Goal: Task Accomplishment & Management: Use online tool/utility

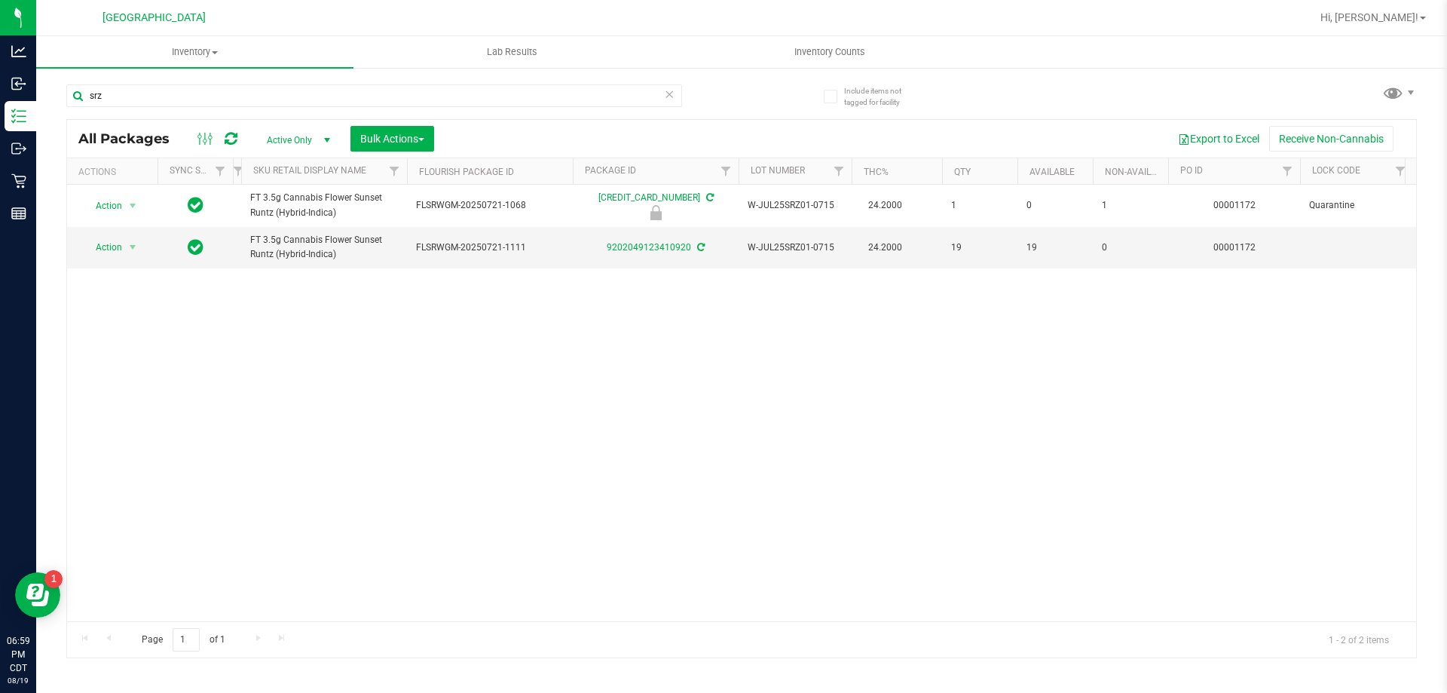
click at [417, 451] on div "Action Action Edit attributes Global inventory Locate package Package audit log…" at bounding box center [741, 403] width 1349 height 436
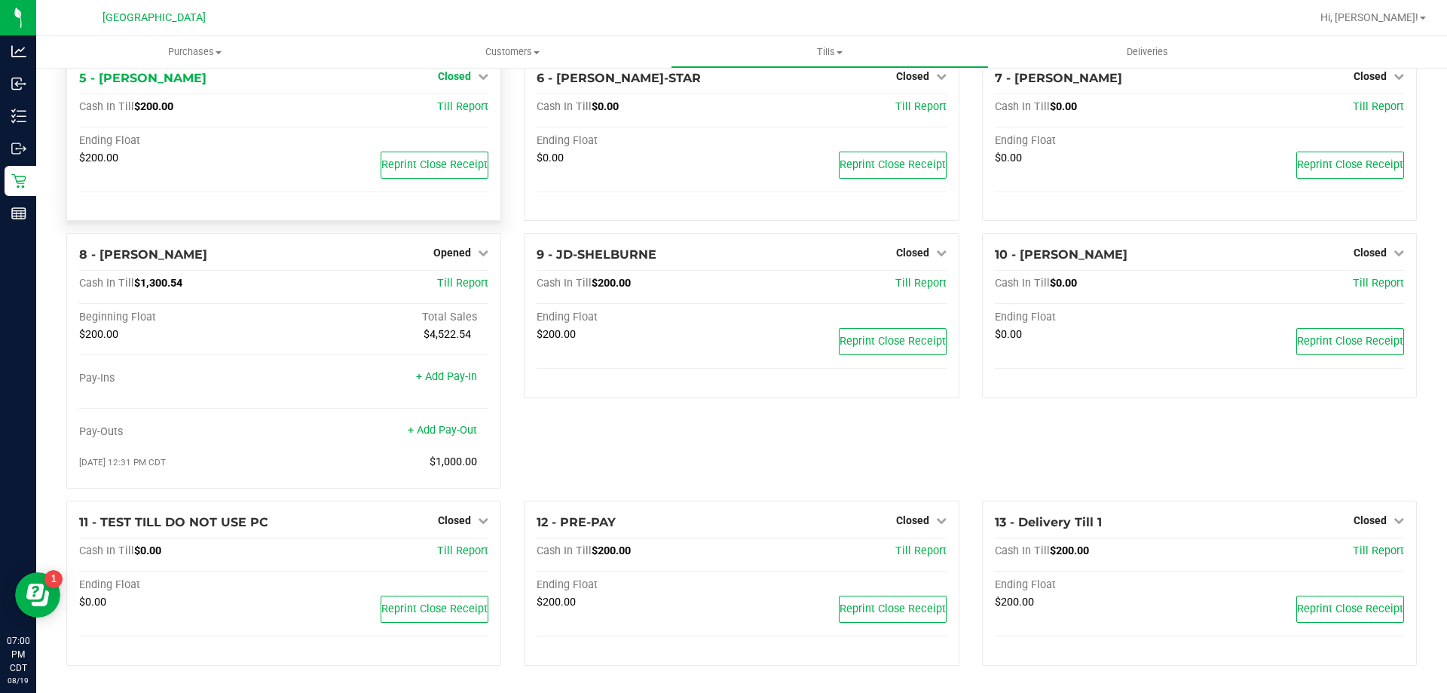
scroll to position [304, 0]
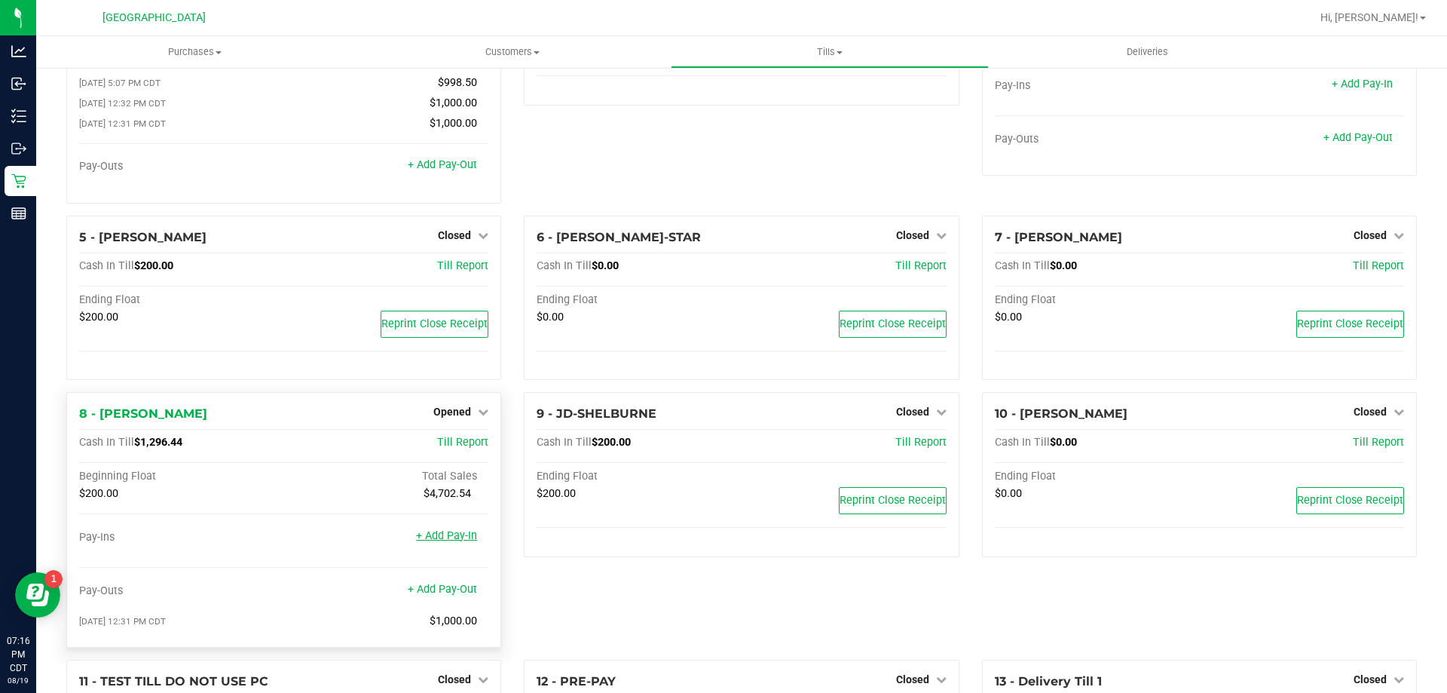
scroll to position [151, 0]
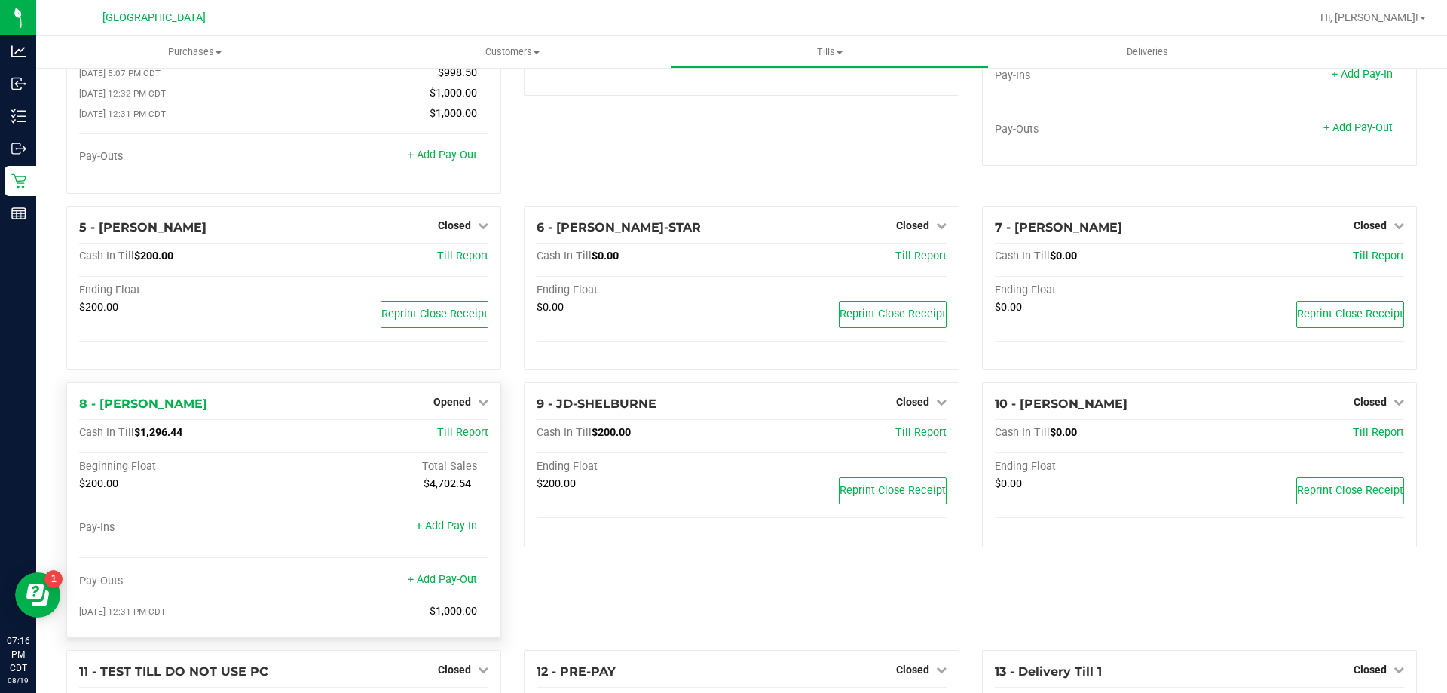
click at [446, 576] on link "+ Add Pay-Out" at bounding box center [442, 579] width 69 height 13
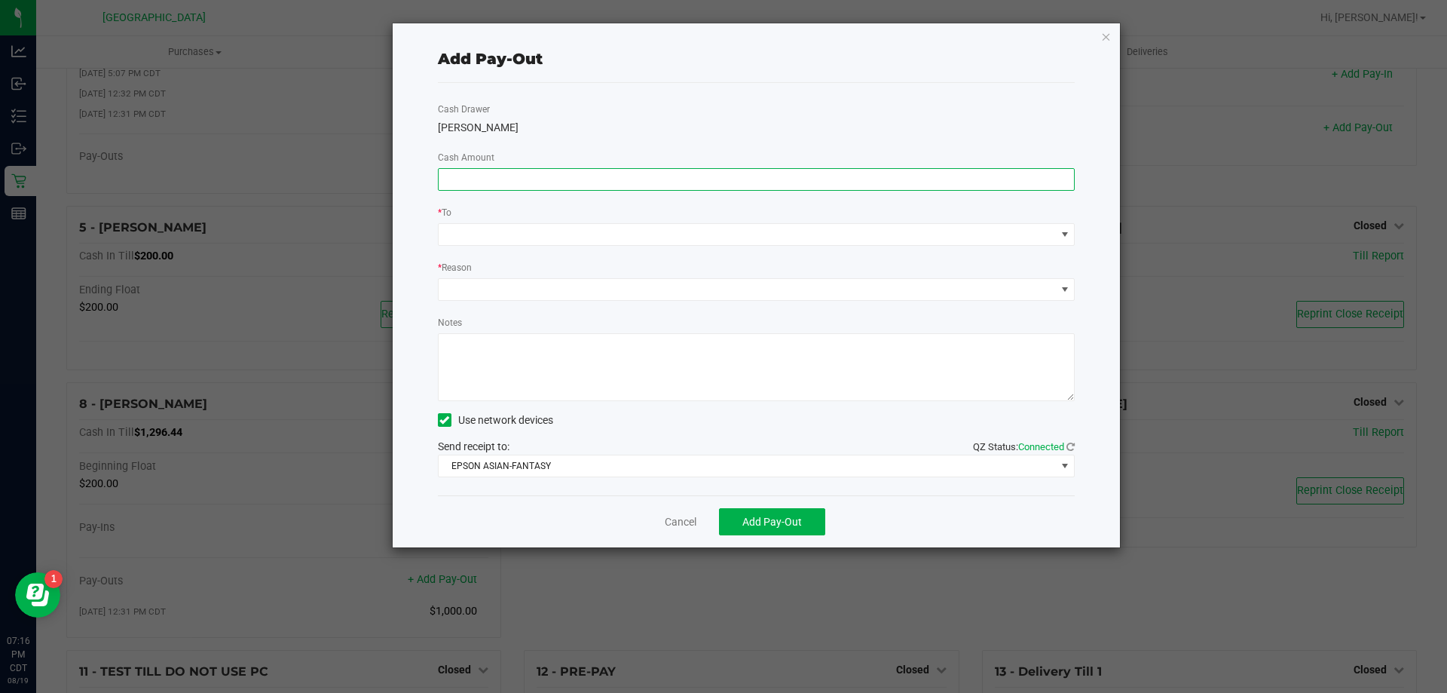
click at [630, 180] on input at bounding box center [757, 179] width 636 height 21
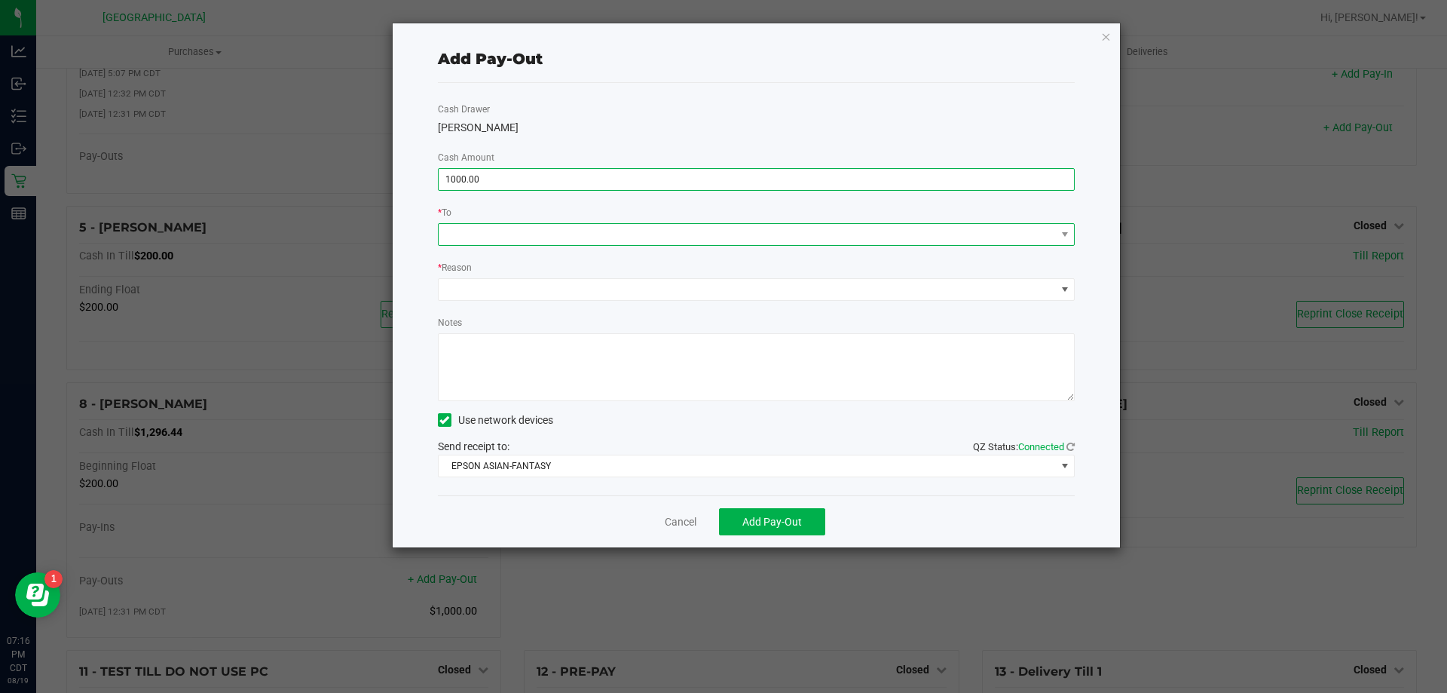
type input "$1,000.00"
click at [572, 235] on span at bounding box center [747, 234] width 617 height 21
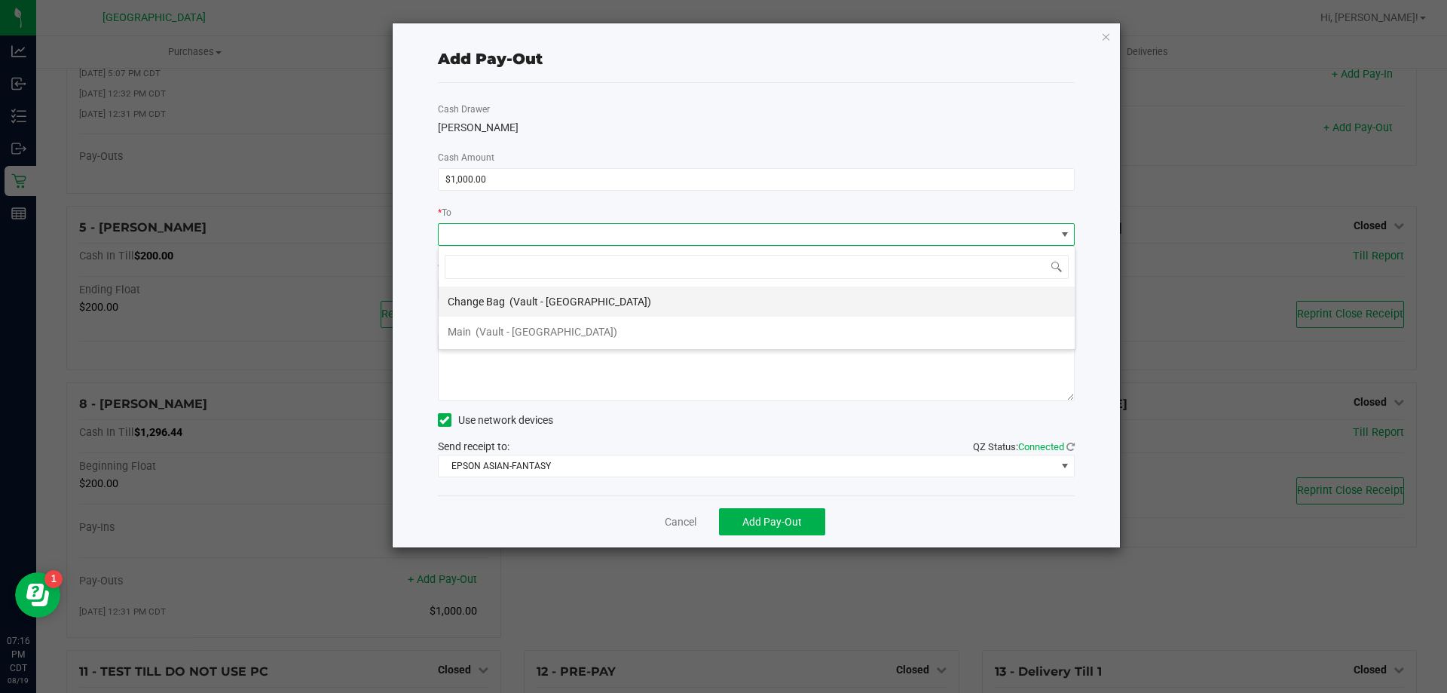
scroll to position [23, 637]
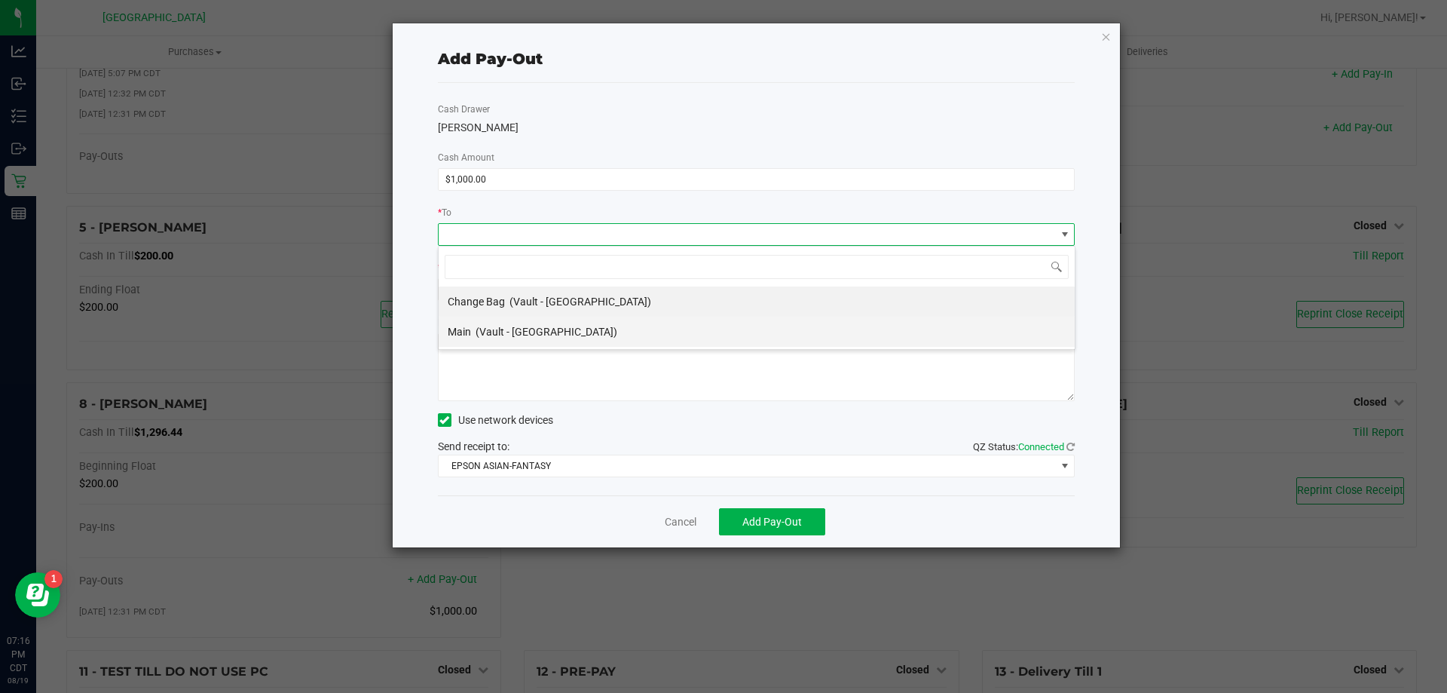
click at [505, 333] on span "(Vault - [GEOGRAPHIC_DATA])" at bounding box center [547, 332] width 142 height 12
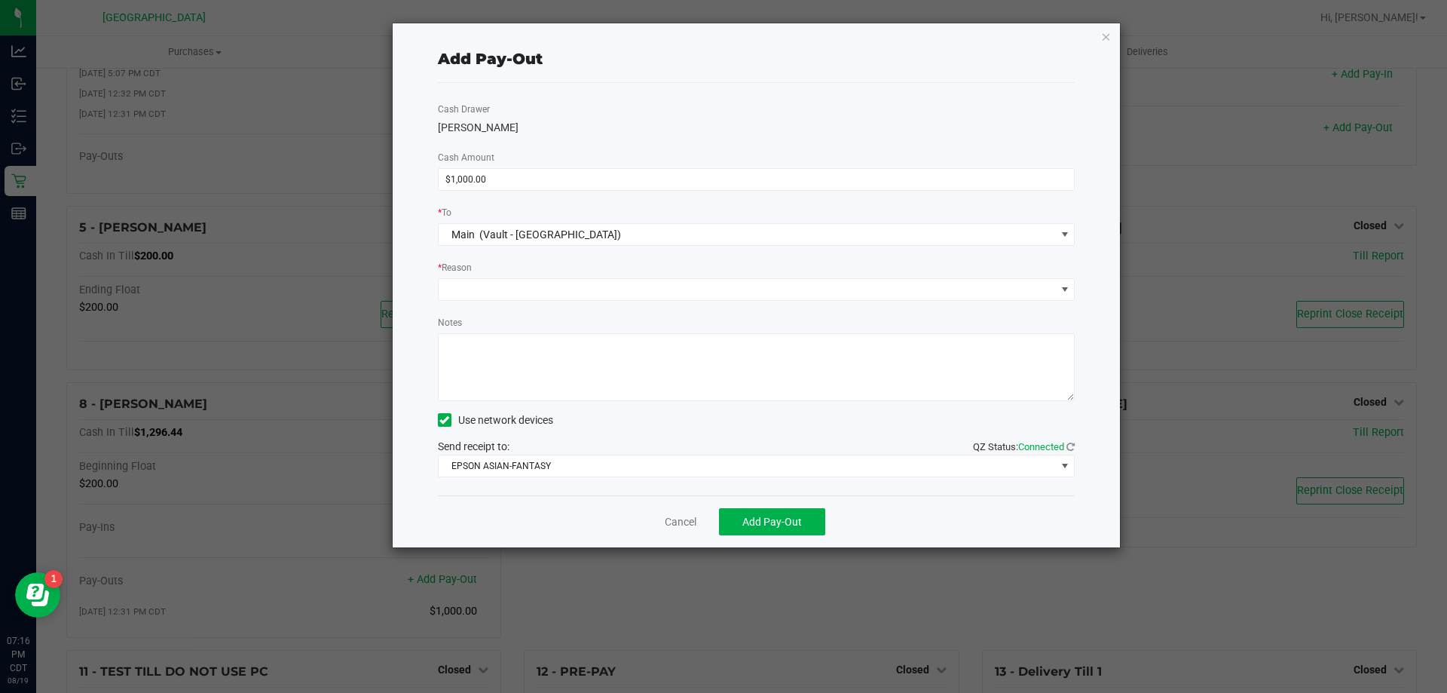
click at [509, 301] on div "Cash Drawer [PERSON_NAME] Cash Amount $1,000.00 * To Main (Vault - [GEOGRAPHIC_…" at bounding box center [757, 289] width 638 height 412
click at [512, 295] on span at bounding box center [747, 289] width 617 height 21
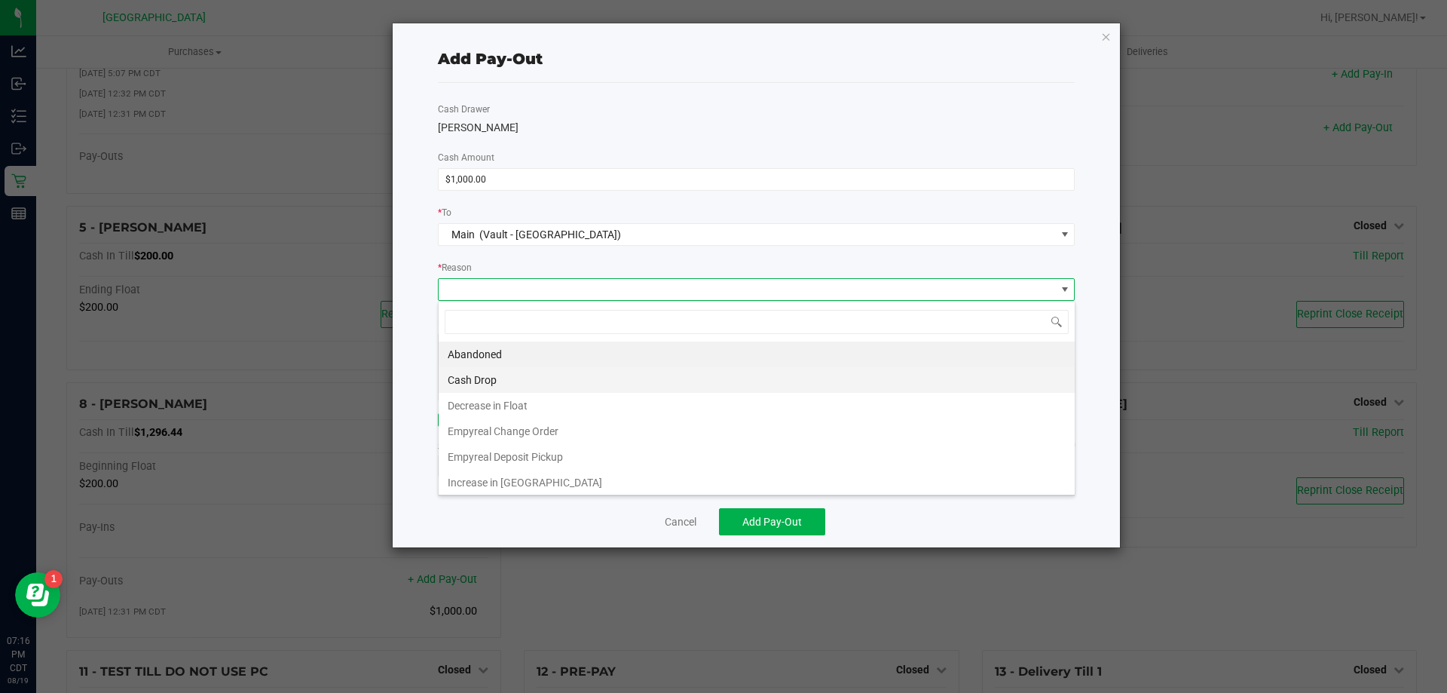
click at [587, 381] on li "Cash Drop" at bounding box center [757, 380] width 636 height 26
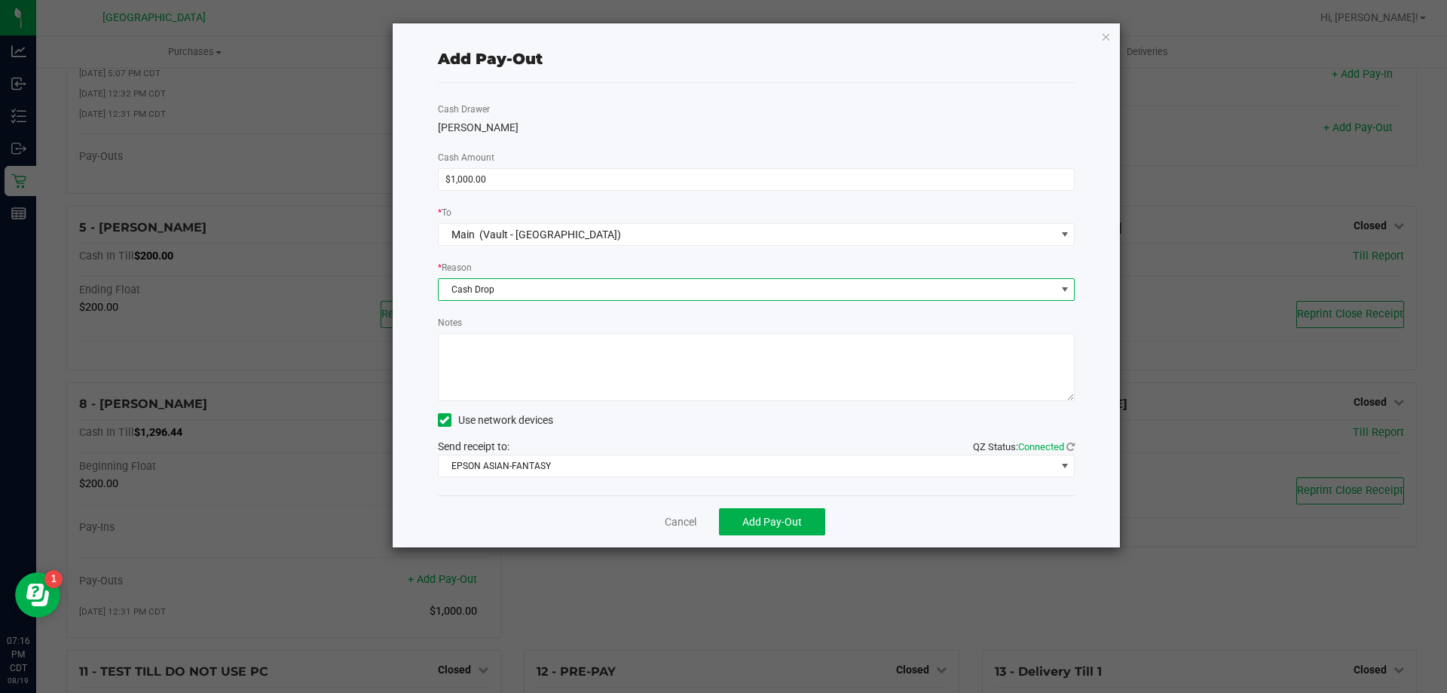
click at [588, 371] on textarea "Notes" at bounding box center [757, 367] width 638 height 68
type textarea "CJS"
click at [801, 529] on button "Add Pay-Out" at bounding box center [772, 521] width 106 height 27
